Goal: Task Accomplishment & Management: Manage account settings

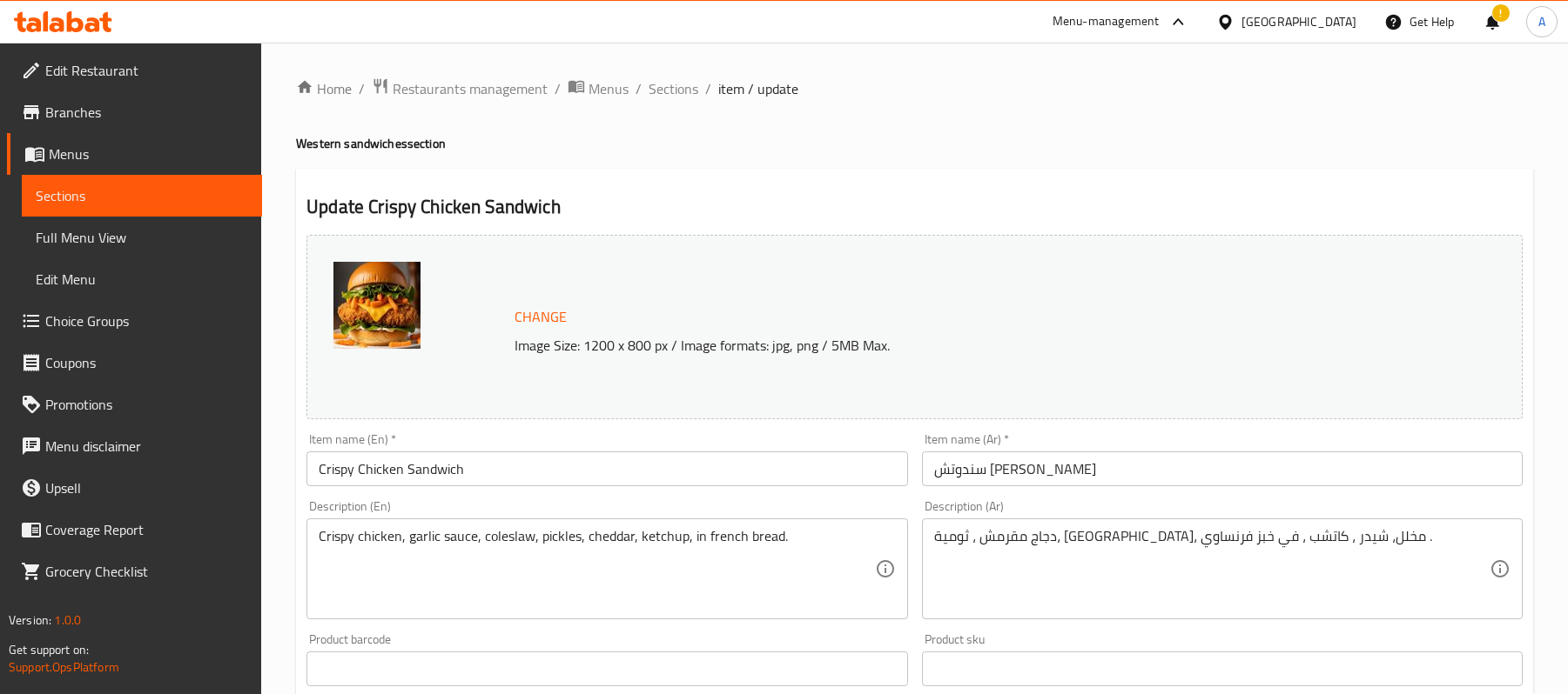
scroll to position [1002, 0]
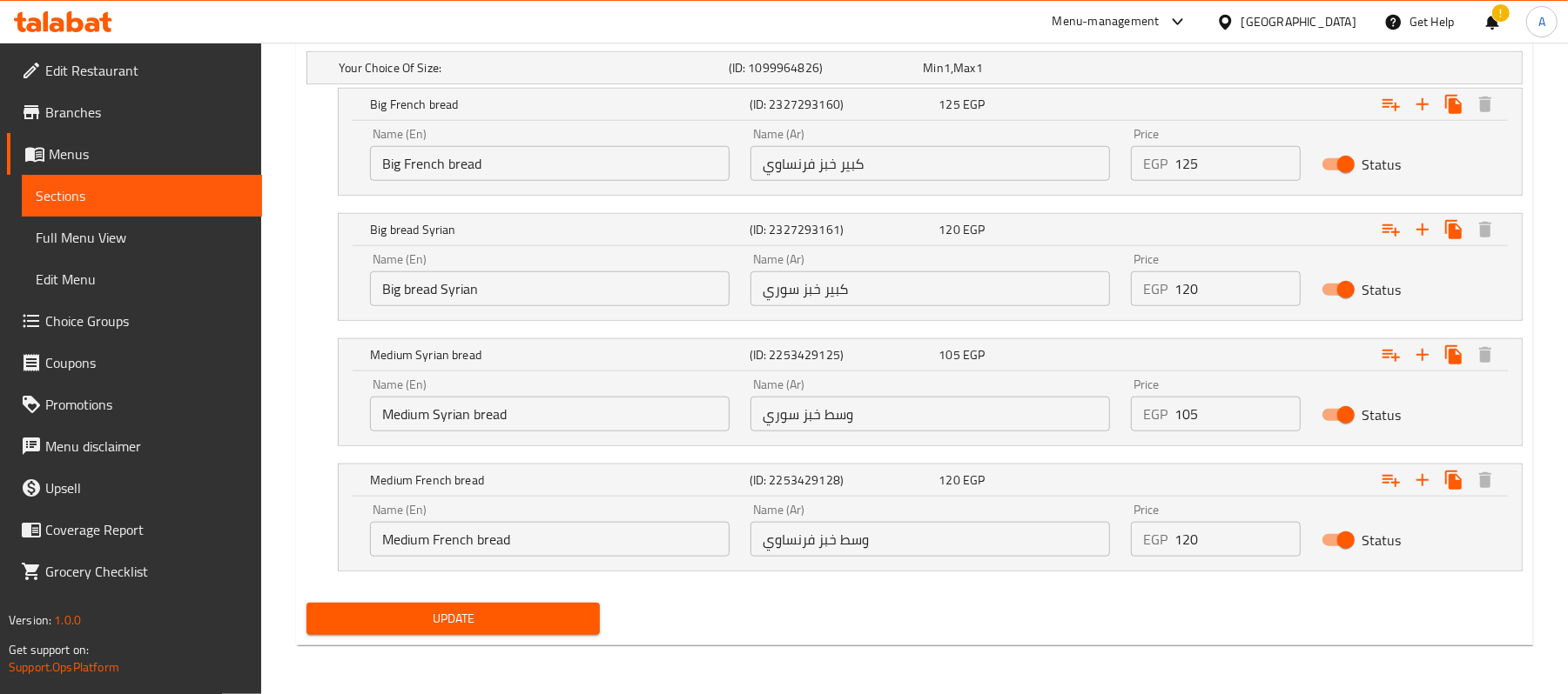
click at [1241, 23] on div at bounding box center [1228, 22] width 25 height 19
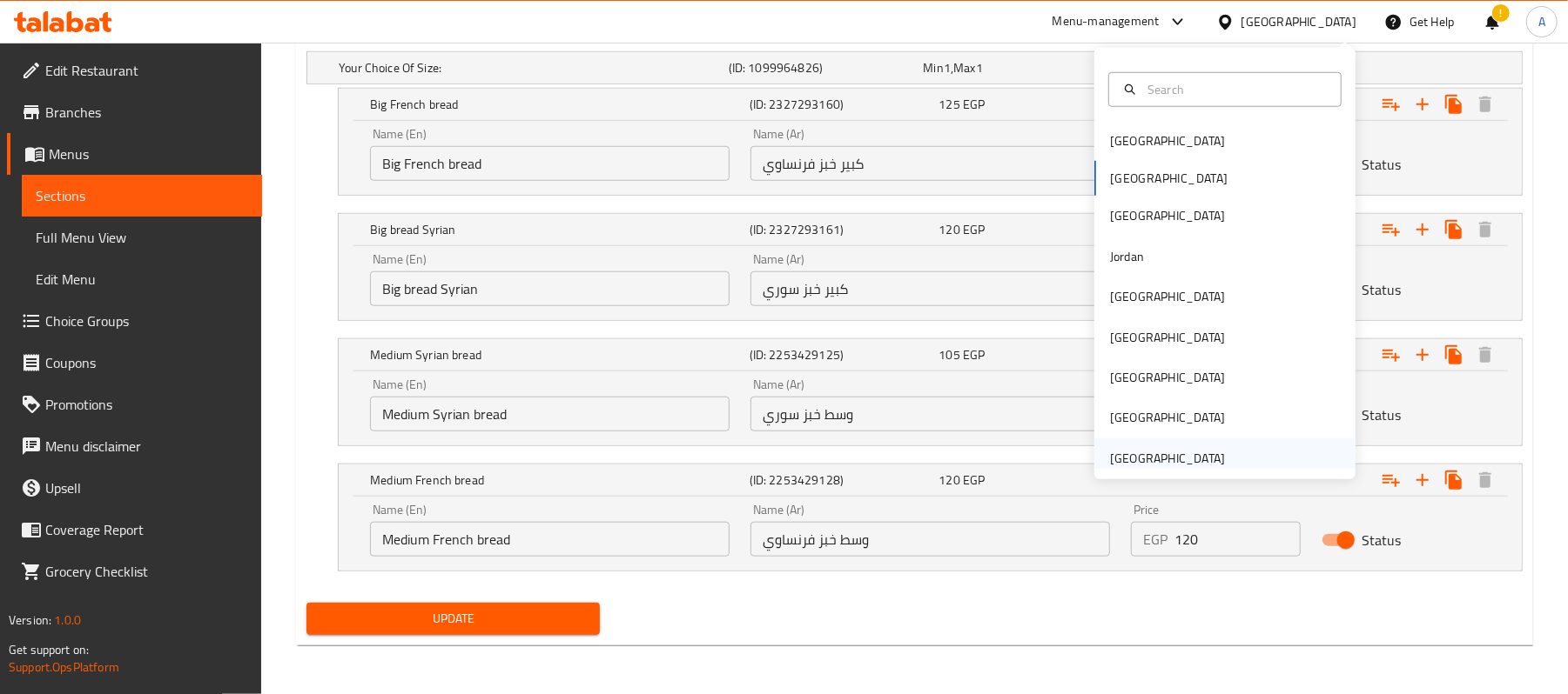
click at [1137, 457] on div "[GEOGRAPHIC_DATA]" at bounding box center [1168, 458] width 115 height 19
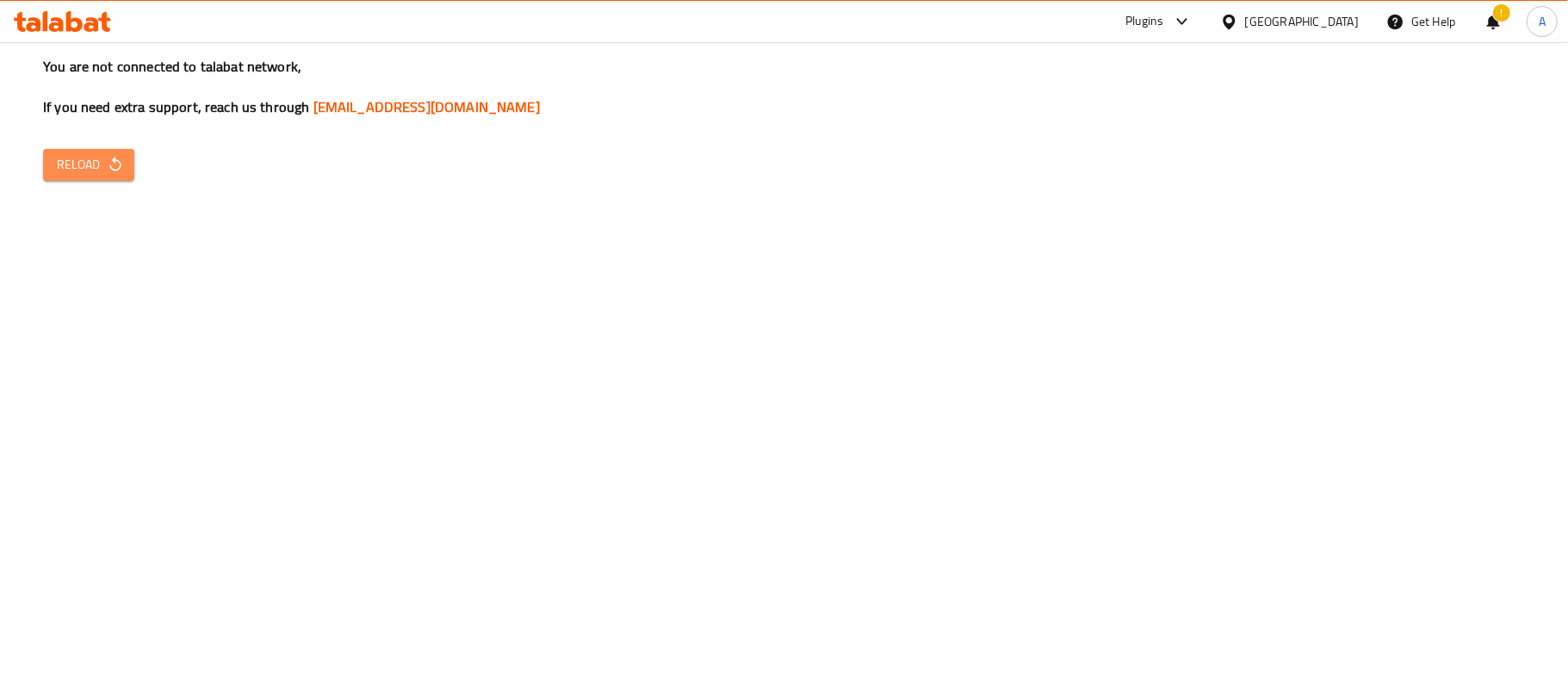
click at [81, 156] on span "Reload" at bounding box center [89, 164] width 64 height 22
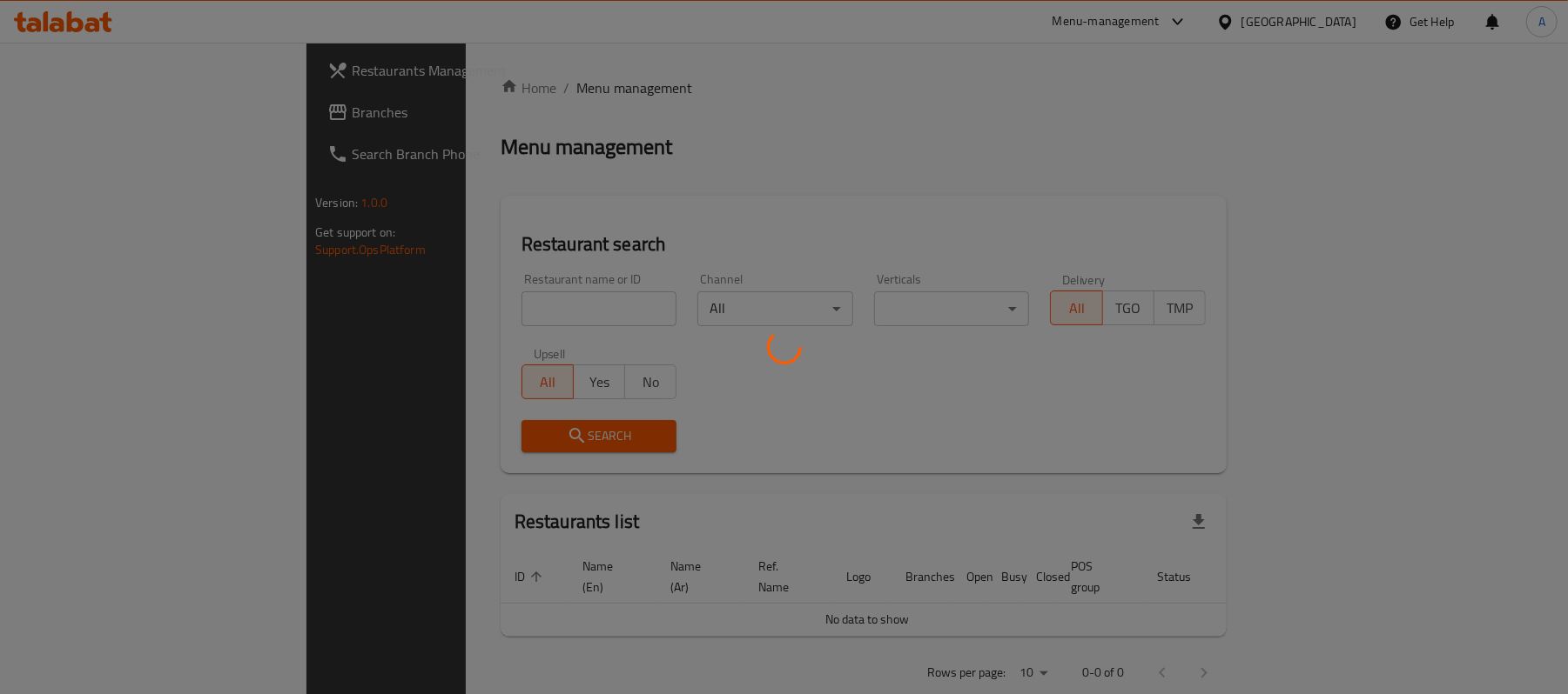
click at [906, 405] on div at bounding box center [784, 347] width 1568 height 694
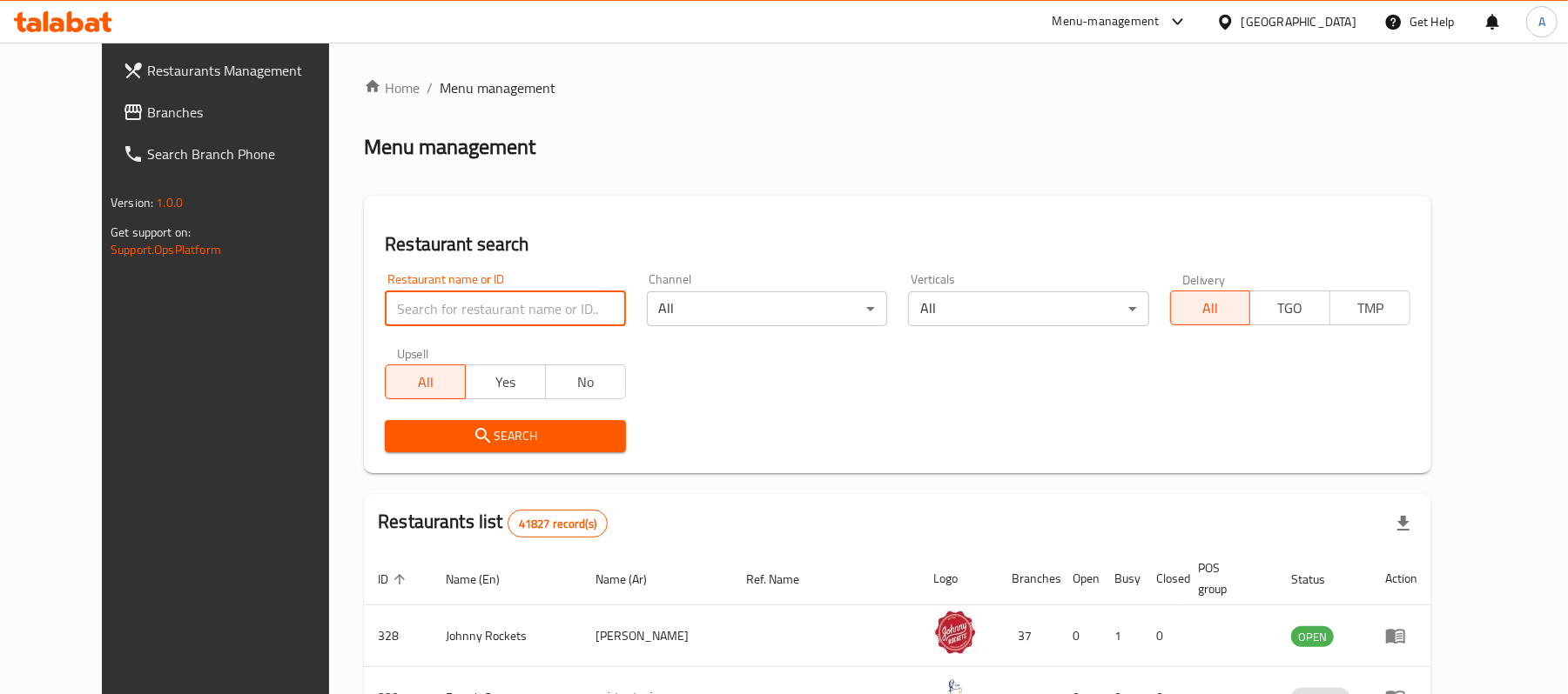
click at [473, 317] on input "search" at bounding box center [504, 309] width 240 height 35
paste input "41510"
type input "41510"
click at [425, 436] on span "Search" at bounding box center [504, 436] width 212 height 22
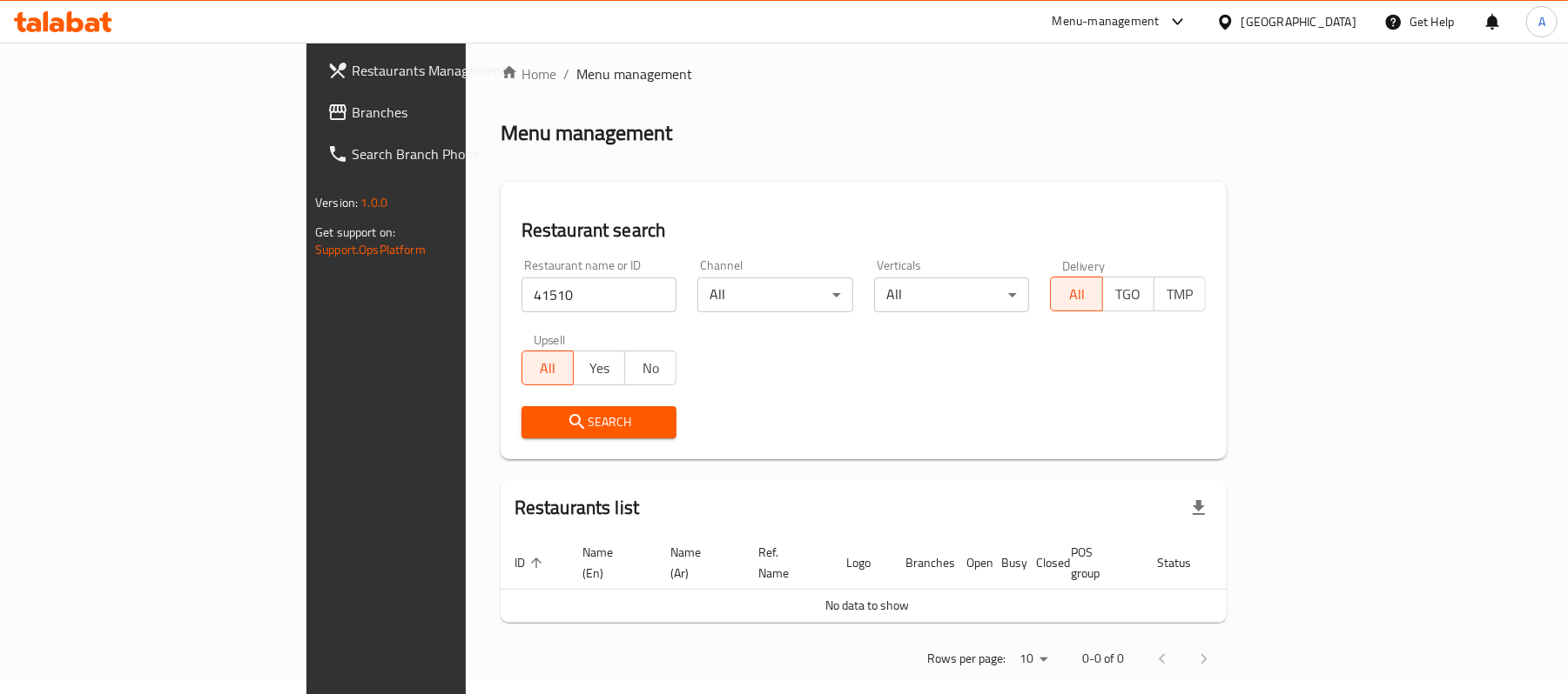
scroll to position [17, 0]
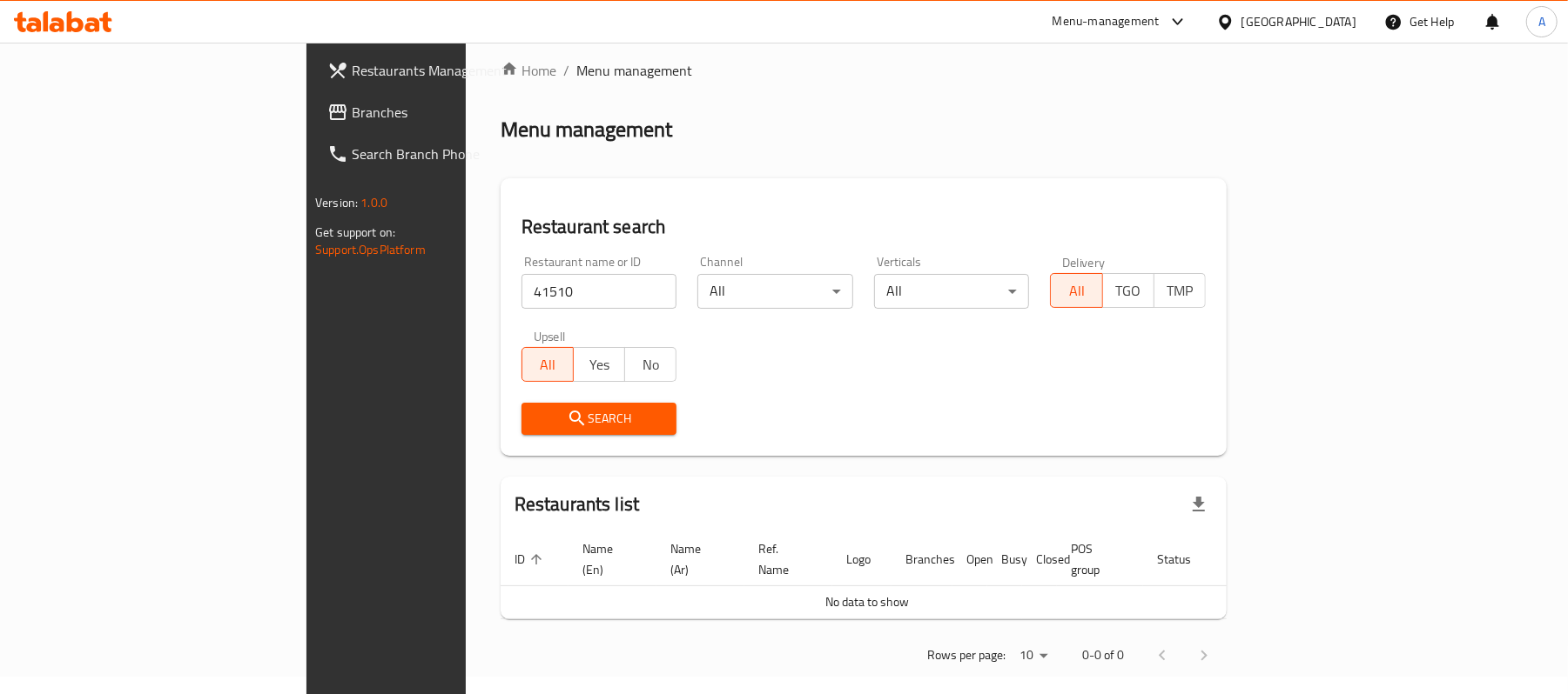
click at [352, 117] on span "Branches" at bounding box center [453, 113] width 203 height 21
